Goal: Task Accomplishment & Management: Use online tool/utility

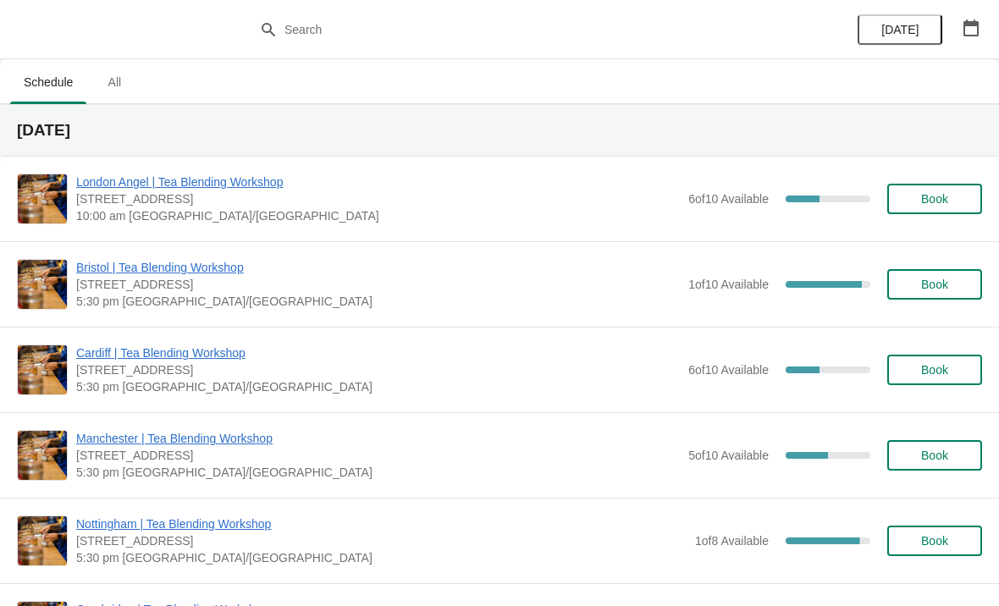
click at [246, 432] on span "Manchester | Tea Blending Workshop" at bounding box center [378, 438] width 604 height 17
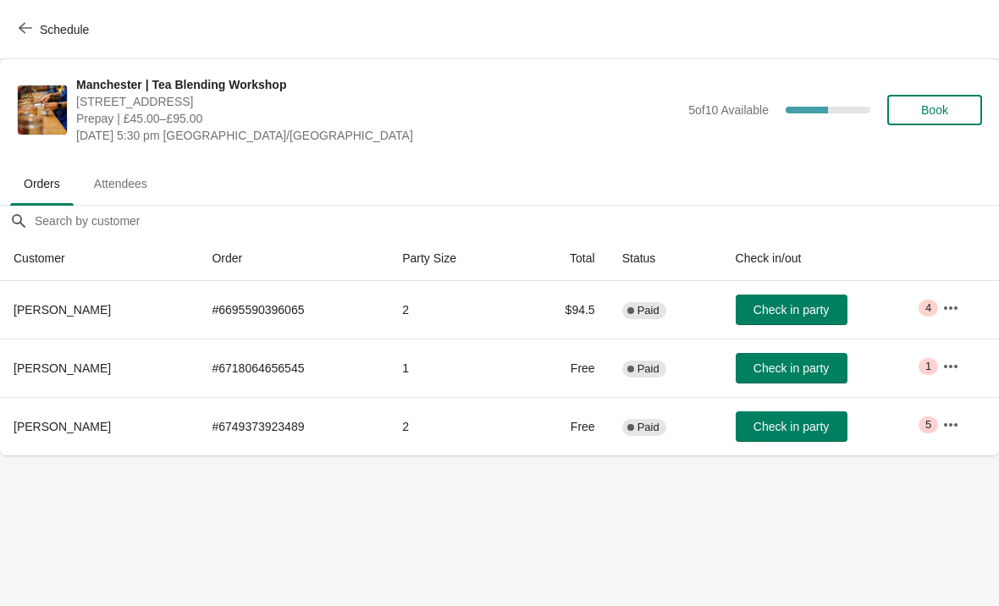
click at [959, 305] on icon "button" at bounding box center [950, 308] width 17 height 17
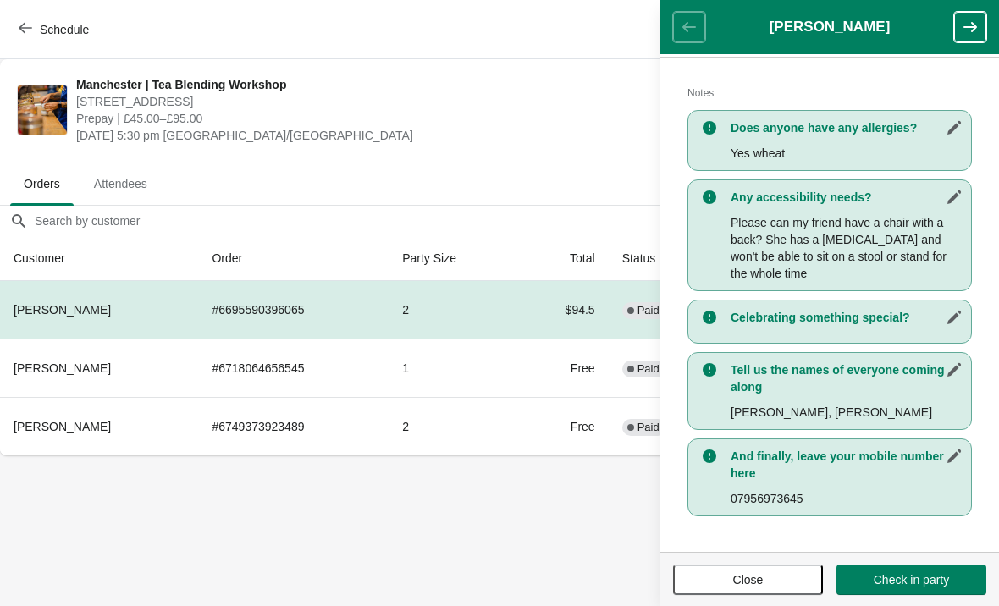
scroll to position [344, 0]
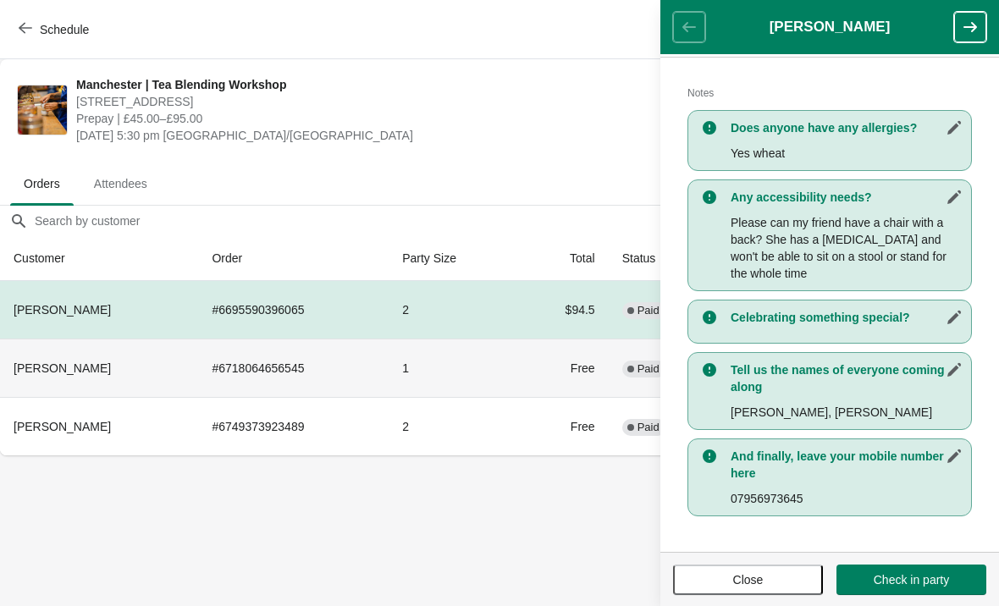
click at [458, 375] on td "1" at bounding box center [454, 368] width 130 height 58
click at [965, 40] on button "button" at bounding box center [970, 27] width 32 height 30
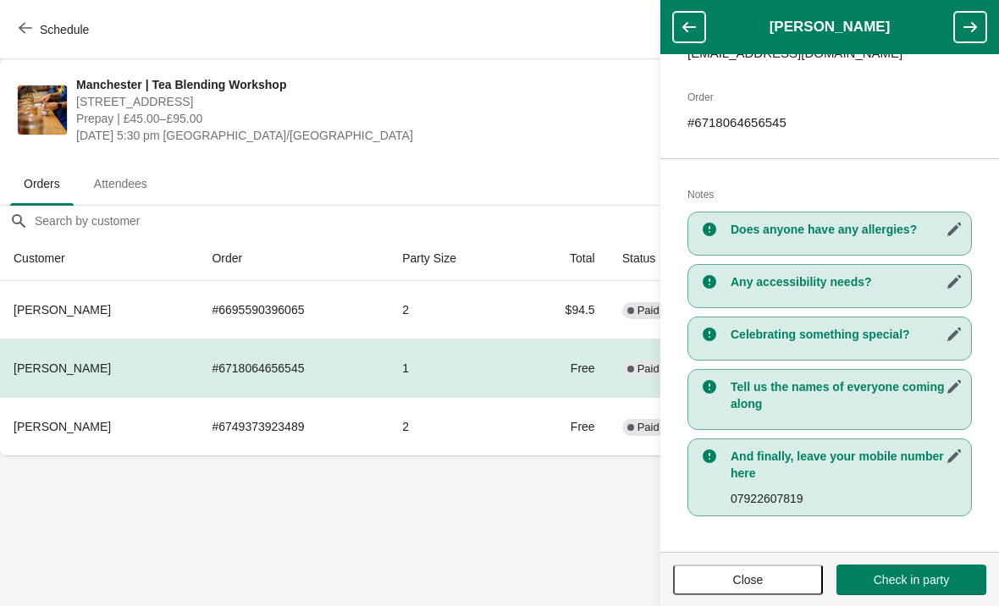
scroll to position [242, 0]
click at [966, 41] on button "button" at bounding box center [970, 27] width 32 height 30
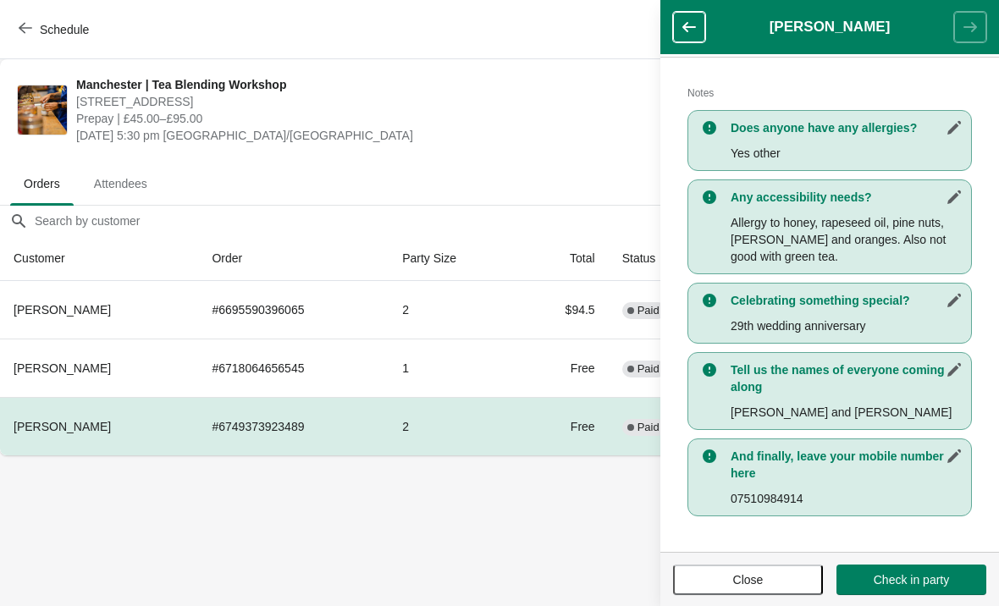
scroll to position [344, 0]
click at [704, 24] on button "button" at bounding box center [689, 27] width 32 height 30
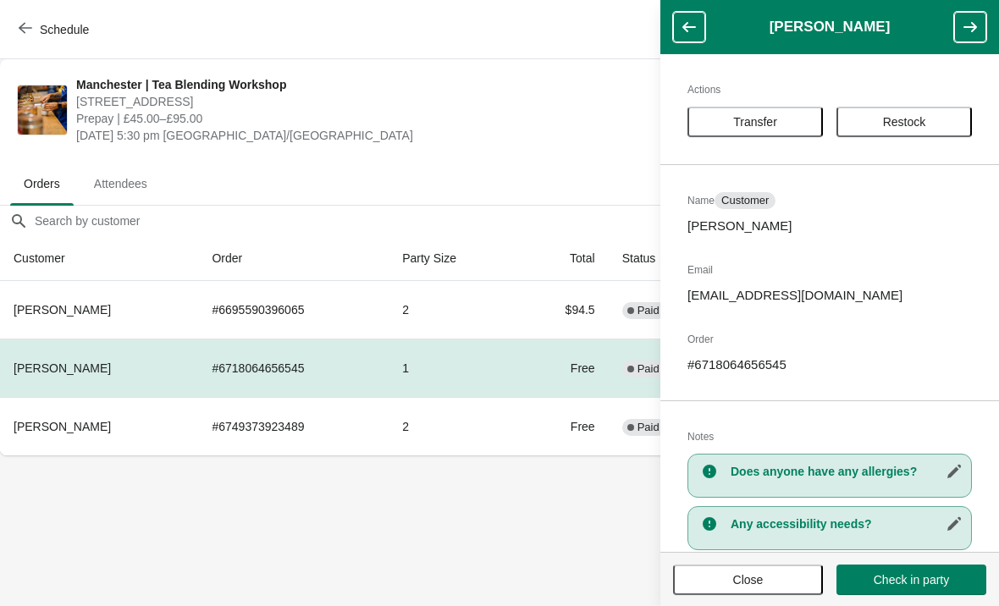
click at [703, 25] on button "button" at bounding box center [689, 27] width 32 height 30
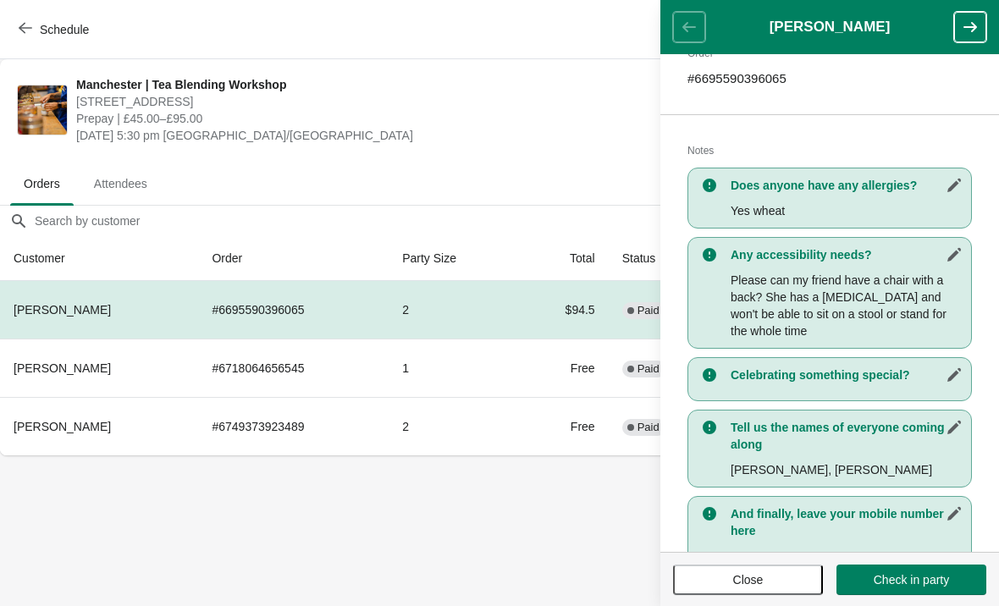
scroll to position [289, 0]
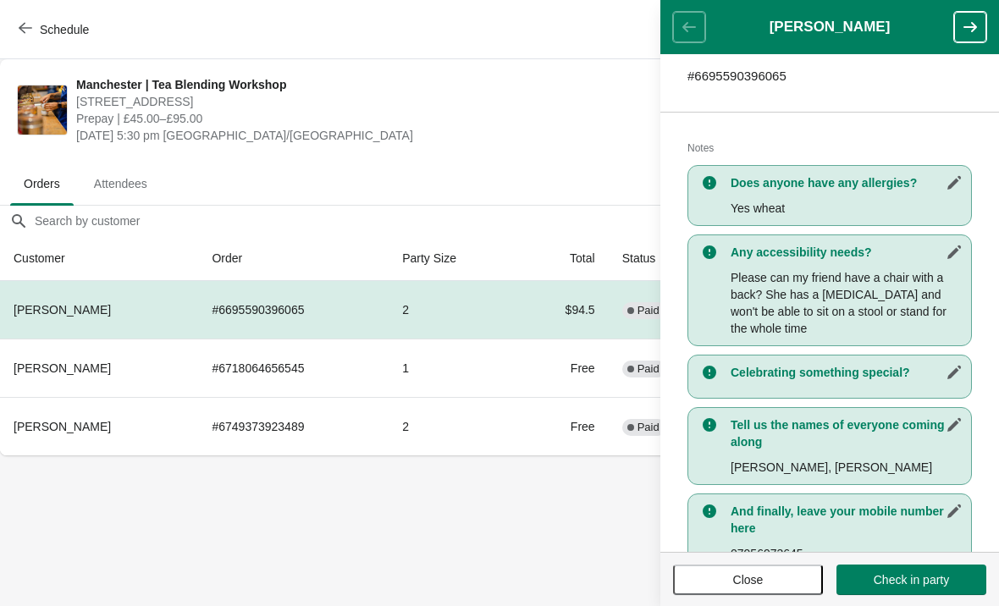
click at [971, 19] on icon "button" at bounding box center [970, 27] width 17 height 17
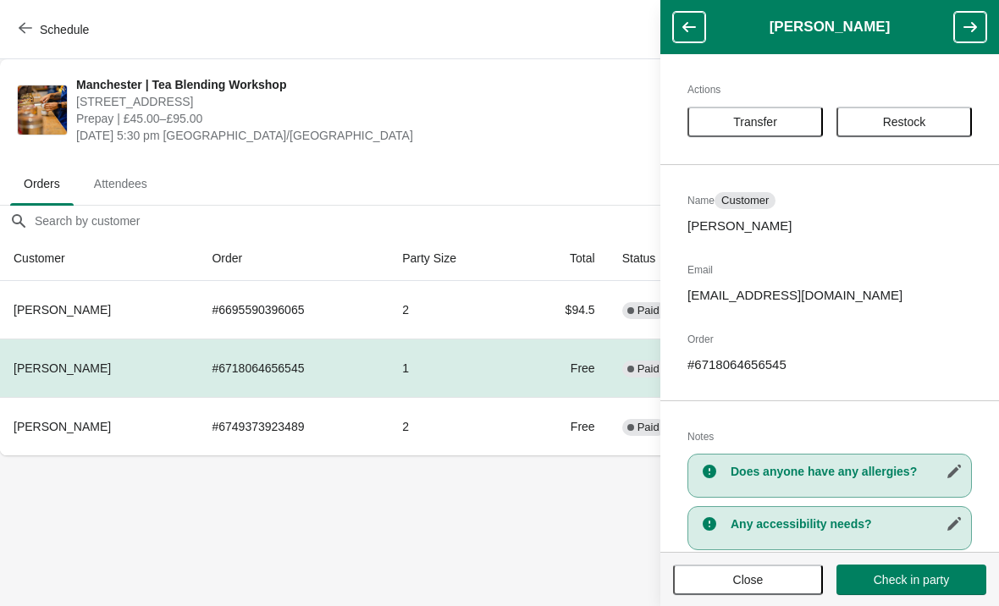
click at [974, 26] on icon "button" at bounding box center [971, 27] width 14 height 10
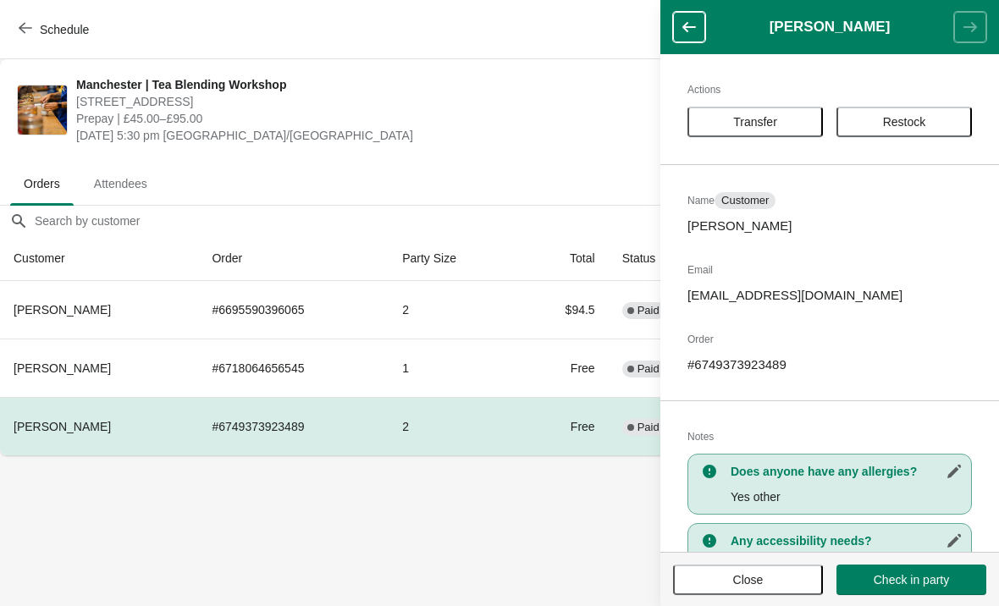
scroll to position [148, 0]
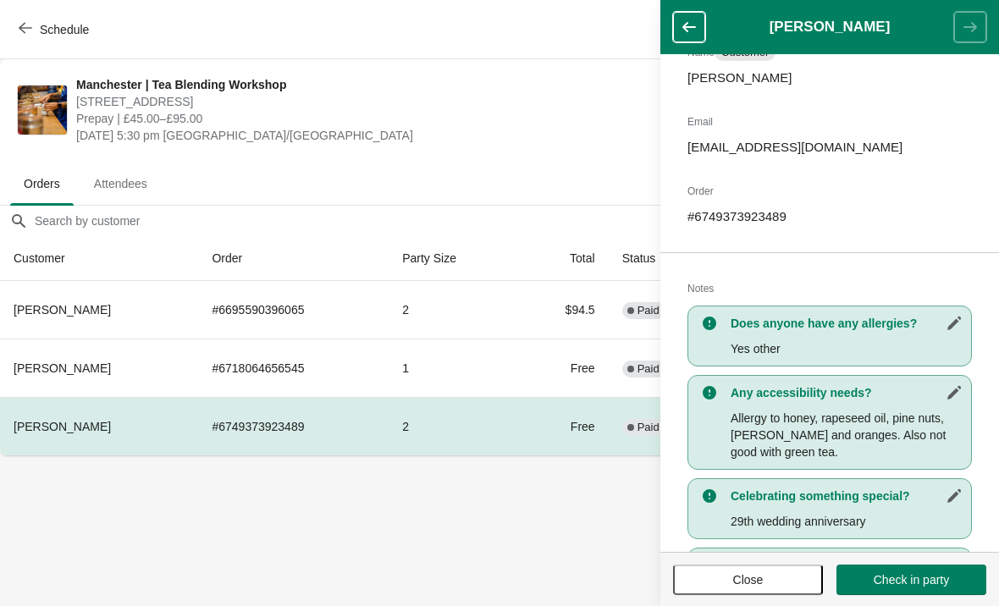
click at [732, 467] on div "Any accessibility needs? Allergy to honey, rapeseed oil, pine nuts, [PERSON_NAM…" at bounding box center [830, 422] width 285 height 95
